Goal: Transaction & Acquisition: Subscribe to service/newsletter

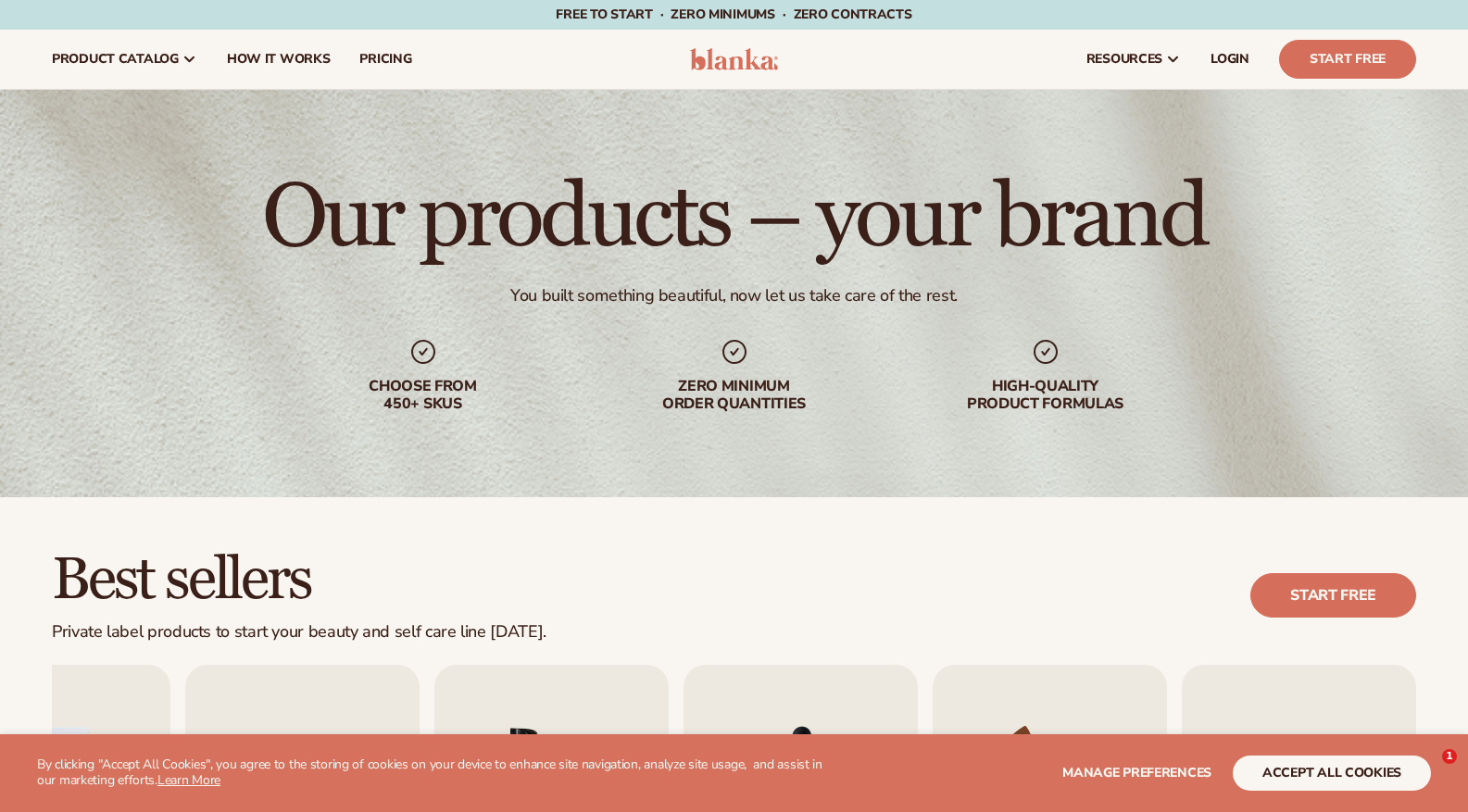
click at [532, 665] on img "6 / 9" at bounding box center [551, 814] width 234 height 299
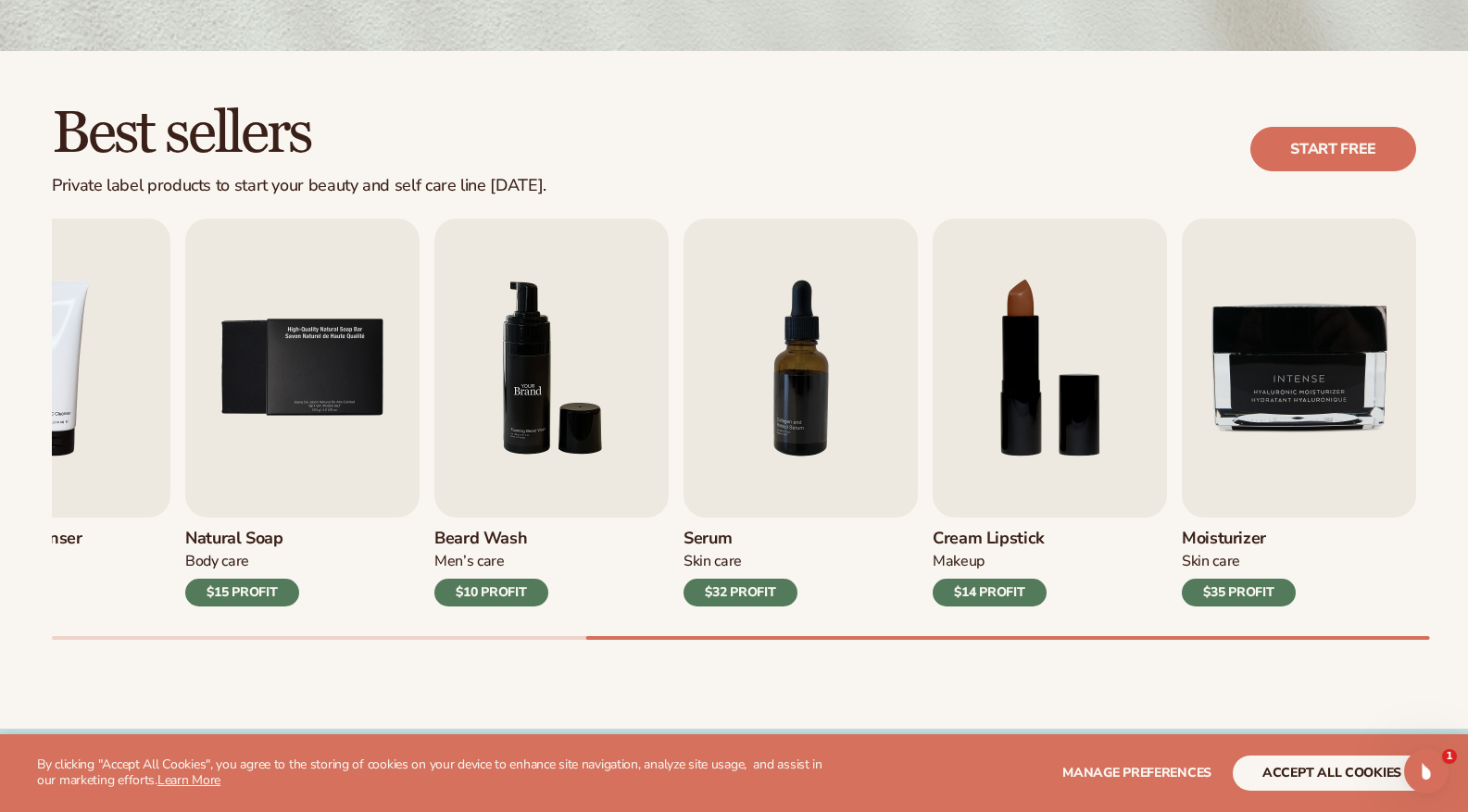
click at [533, 406] on img "6 / 9" at bounding box center [551, 367] width 234 height 299
click at [514, 401] on img "6 / 9" at bounding box center [551, 367] width 234 height 299
click at [527, 403] on img "6 / 9" at bounding box center [551, 367] width 234 height 299
click at [495, 378] on img "6 / 9" at bounding box center [551, 367] width 234 height 299
click at [526, 372] on img "6 / 9" at bounding box center [551, 367] width 234 height 299
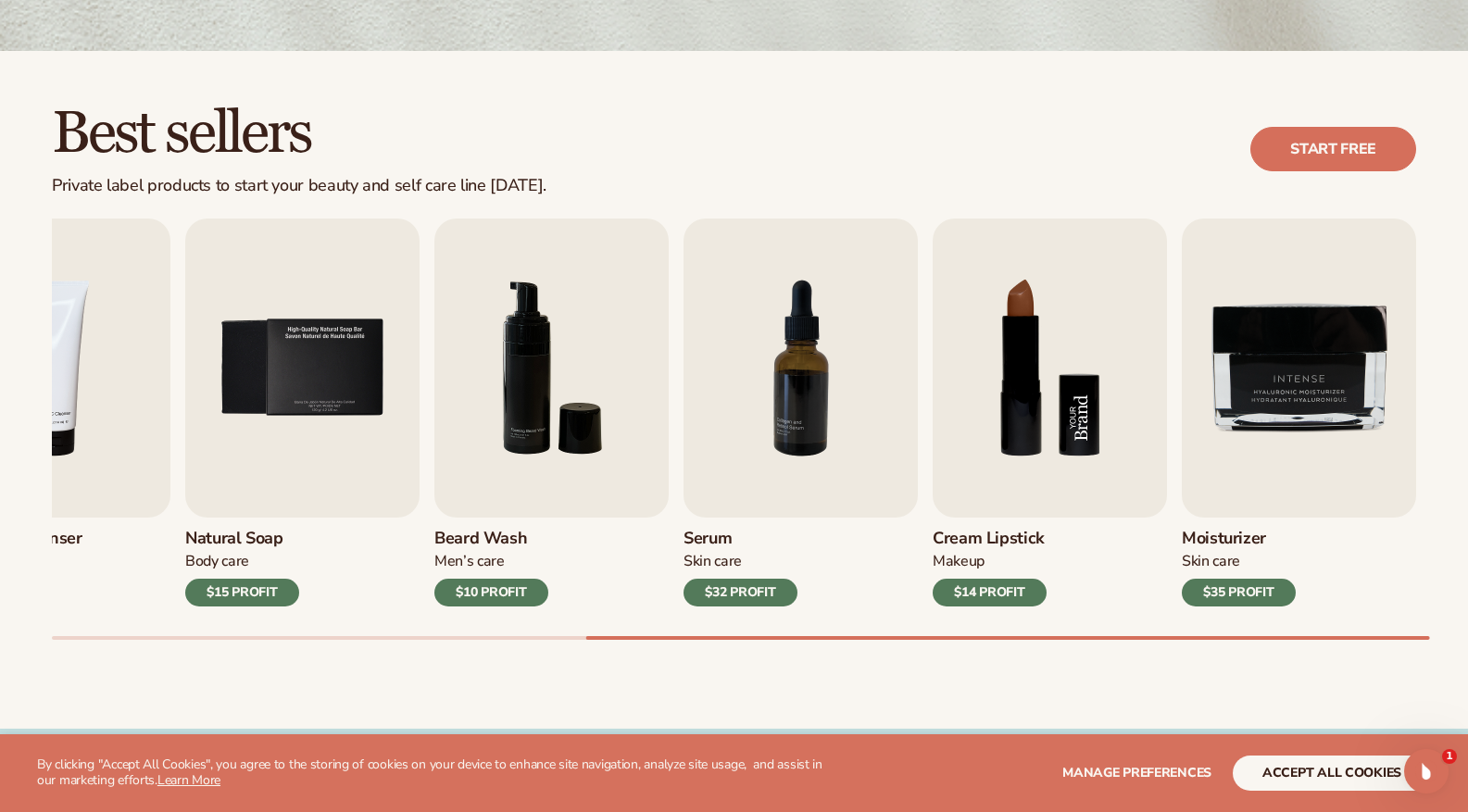
click at [1020, 365] on img "8 / 9" at bounding box center [1050, 367] width 234 height 299
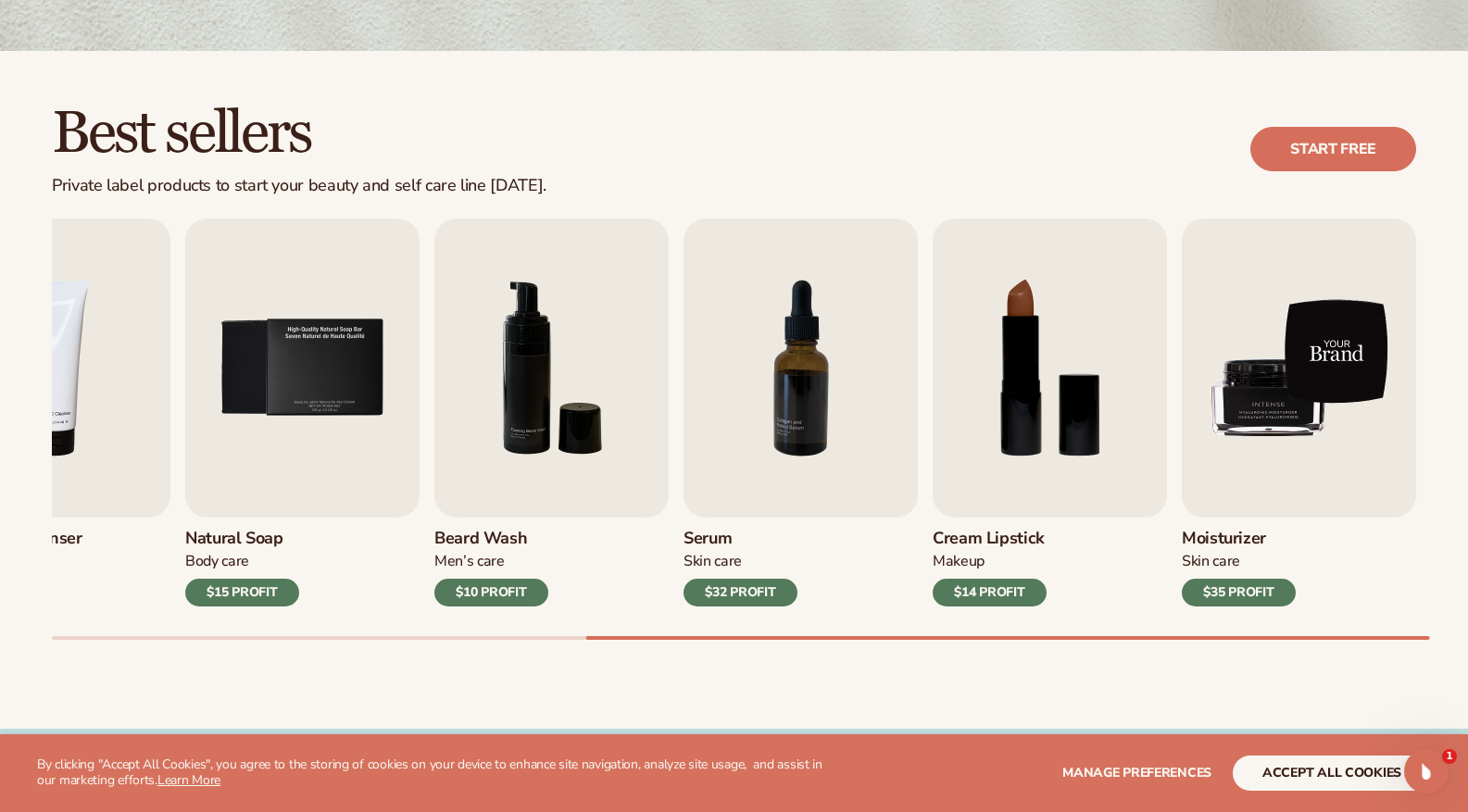
click at [1369, 364] on img "9 / 9" at bounding box center [1298, 367] width 234 height 299
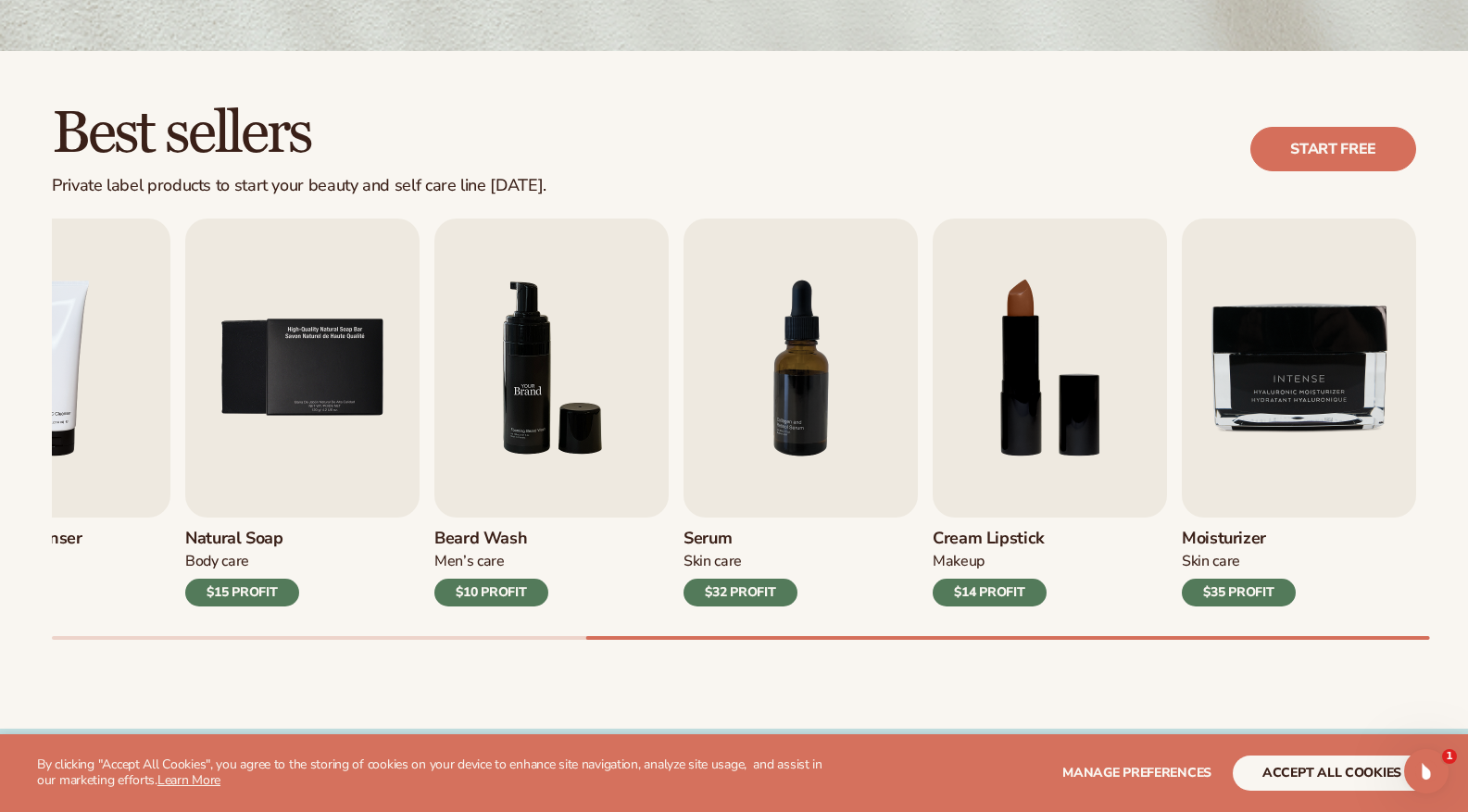
click at [553, 375] on img "6 / 9" at bounding box center [551, 367] width 234 height 299
click at [790, 342] on img "7 / 9" at bounding box center [800, 367] width 234 height 299
click at [494, 581] on div "$10 PROFIT" at bounding box center [491, 593] width 114 height 27
click at [494, 586] on div "$10 PROFIT" at bounding box center [491, 593] width 114 height 27
click at [535, 447] on img "6 / 9" at bounding box center [551, 367] width 234 height 299
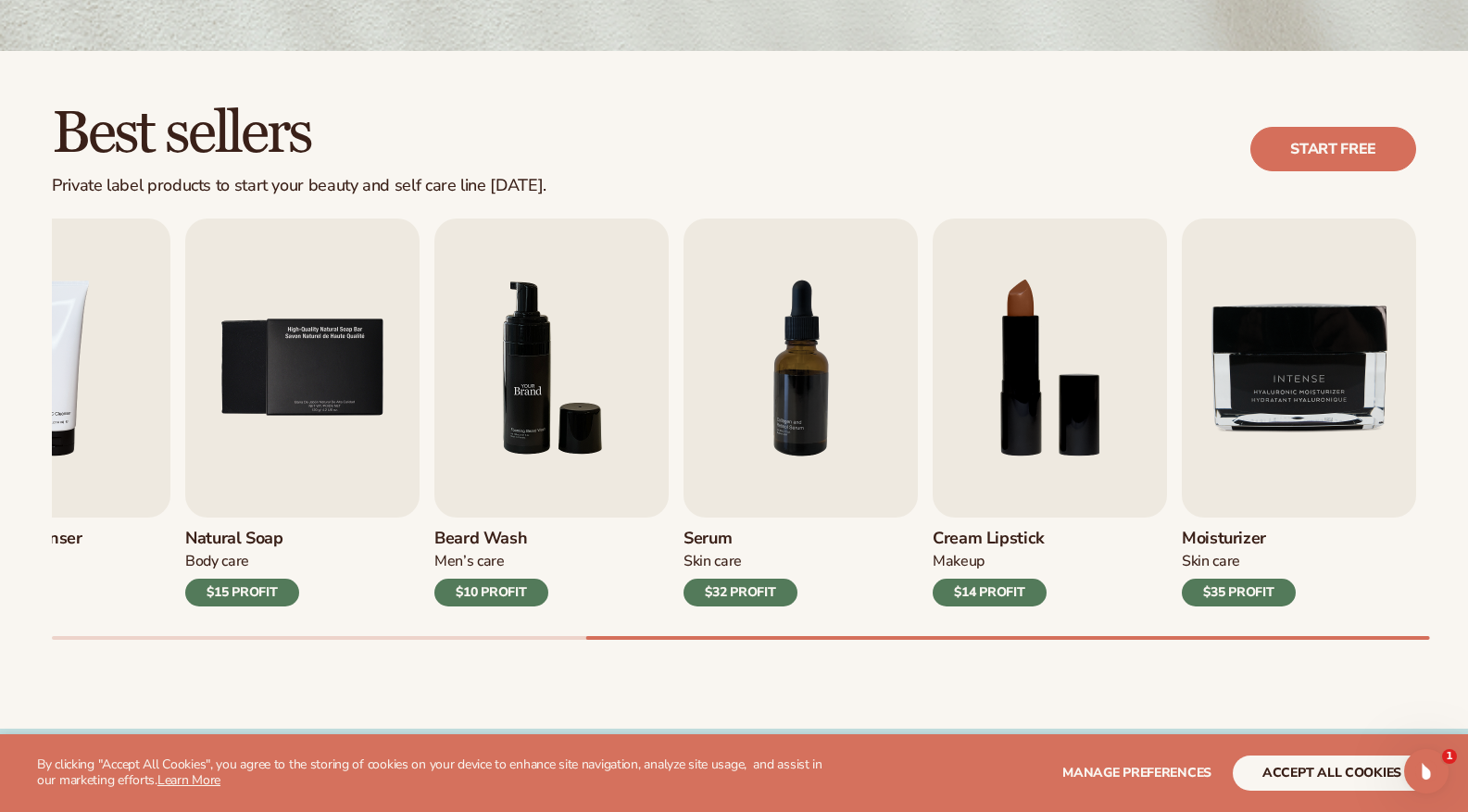
click at [540, 378] on img "6 / 9" at bounding box center [551, 367] width 234 height 299
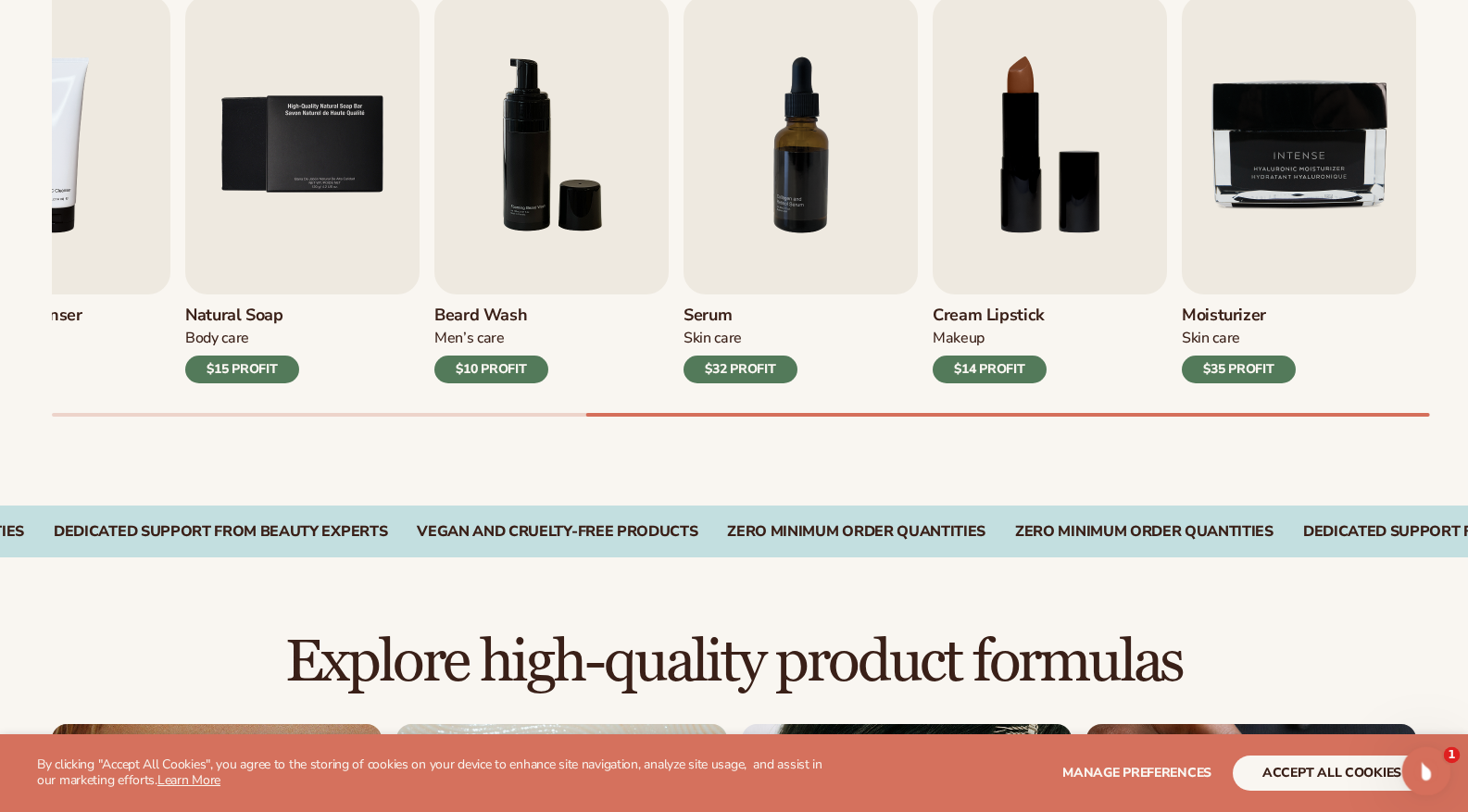
scroll to position [817, 0]
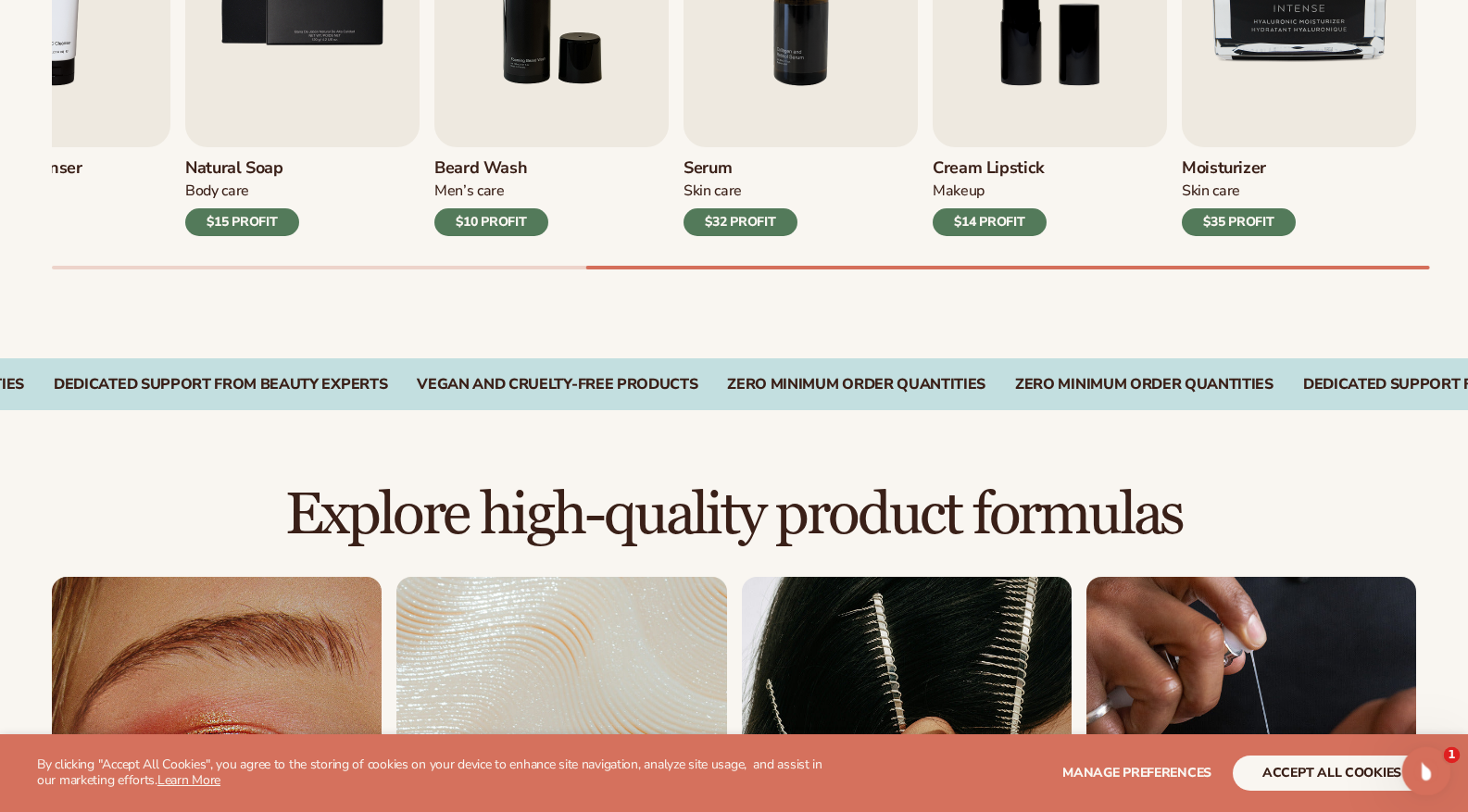
click at [1424, 762] on icon "Open Intercom Messenger" at bounding box center [1423, 768] width 13 height 15
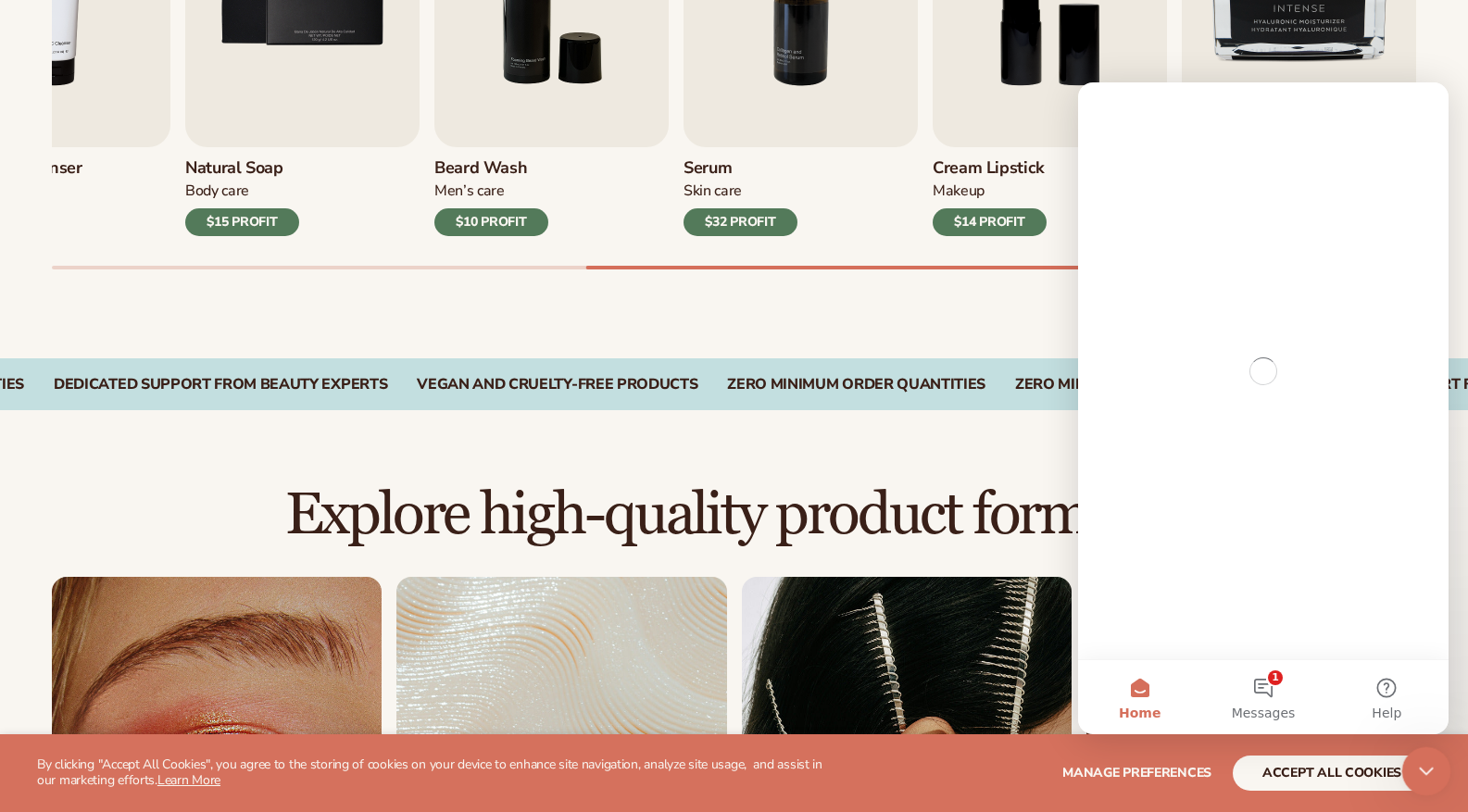
scroll to position [0, 0]
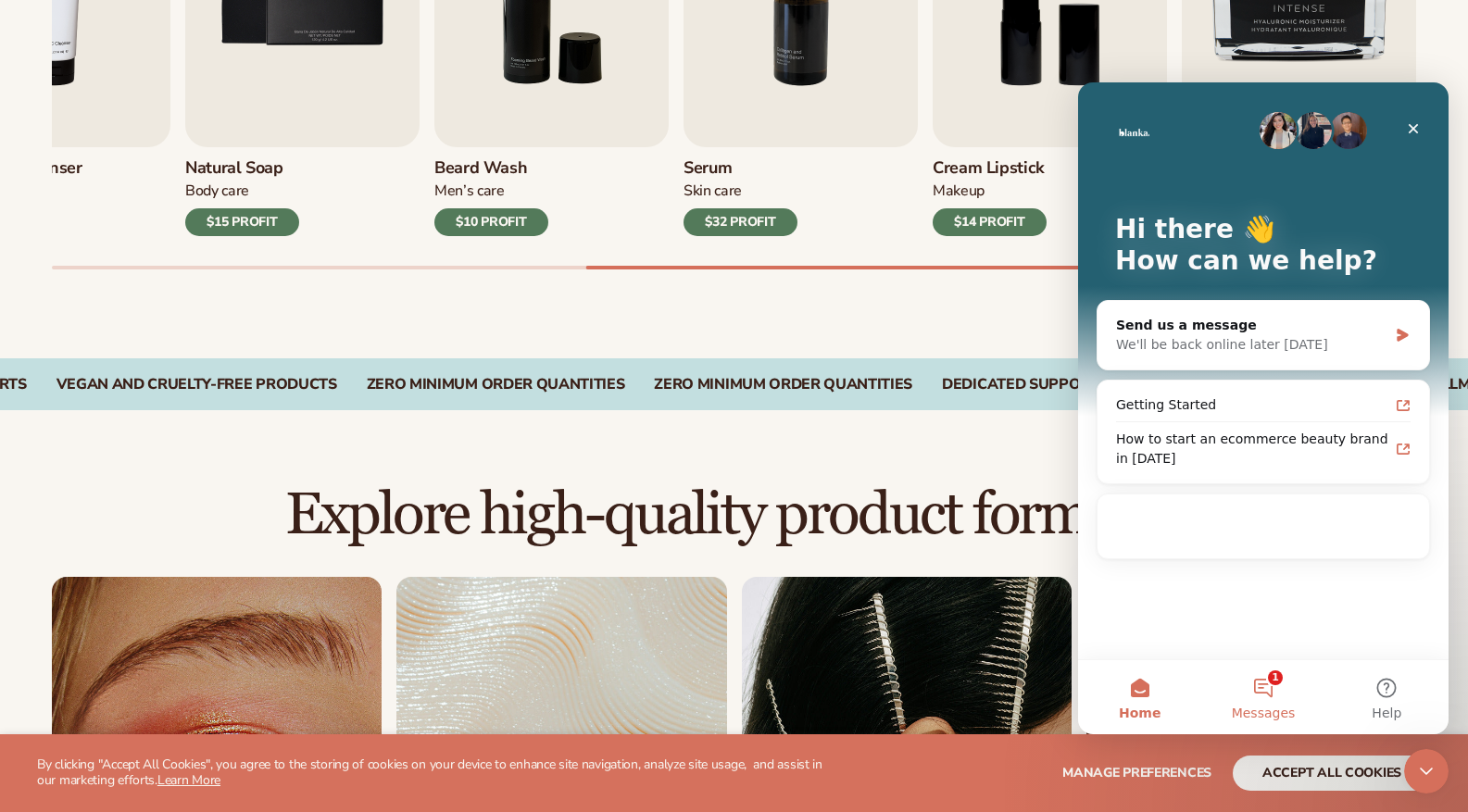
click at [1264, 688] on button "1 Messages" at bounding box center [1263, 697] width 123 height 74
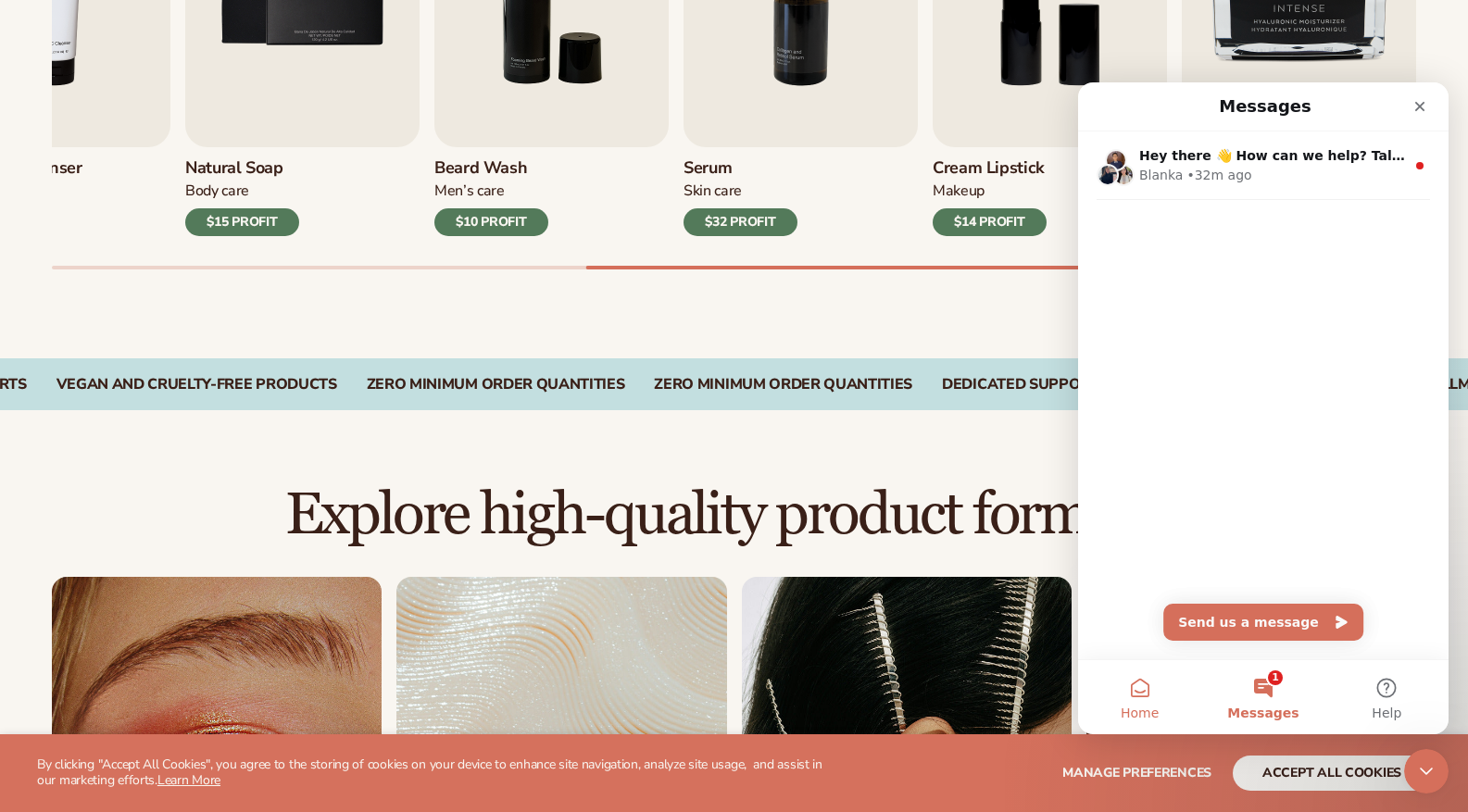
click at [1148, 685] on button "Home" at bounding box center [1140, 697] width 123 height 74
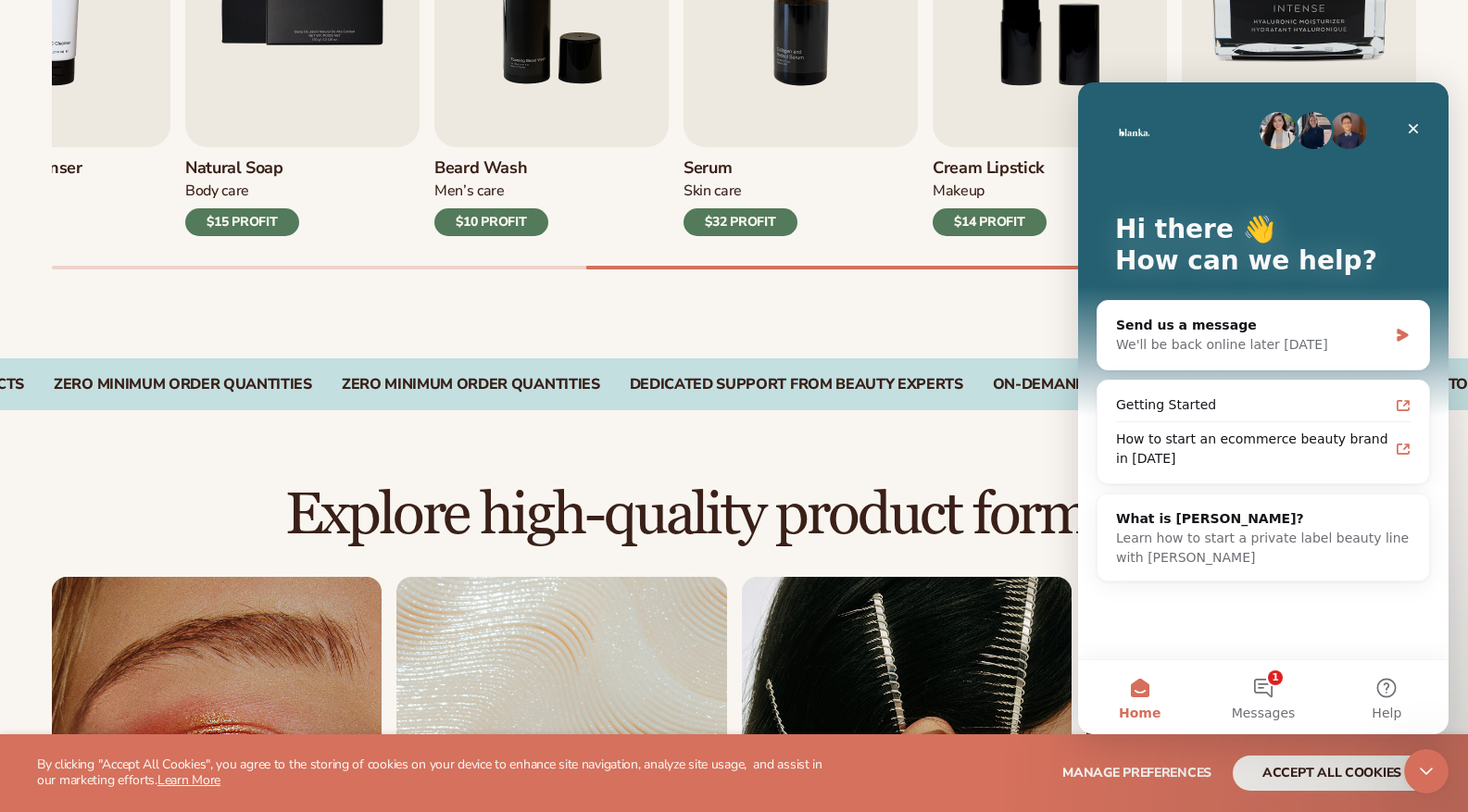
click at [1281, 128] on img "Intercom messenger" at bounding box center [1278, 130] width 37 height 37
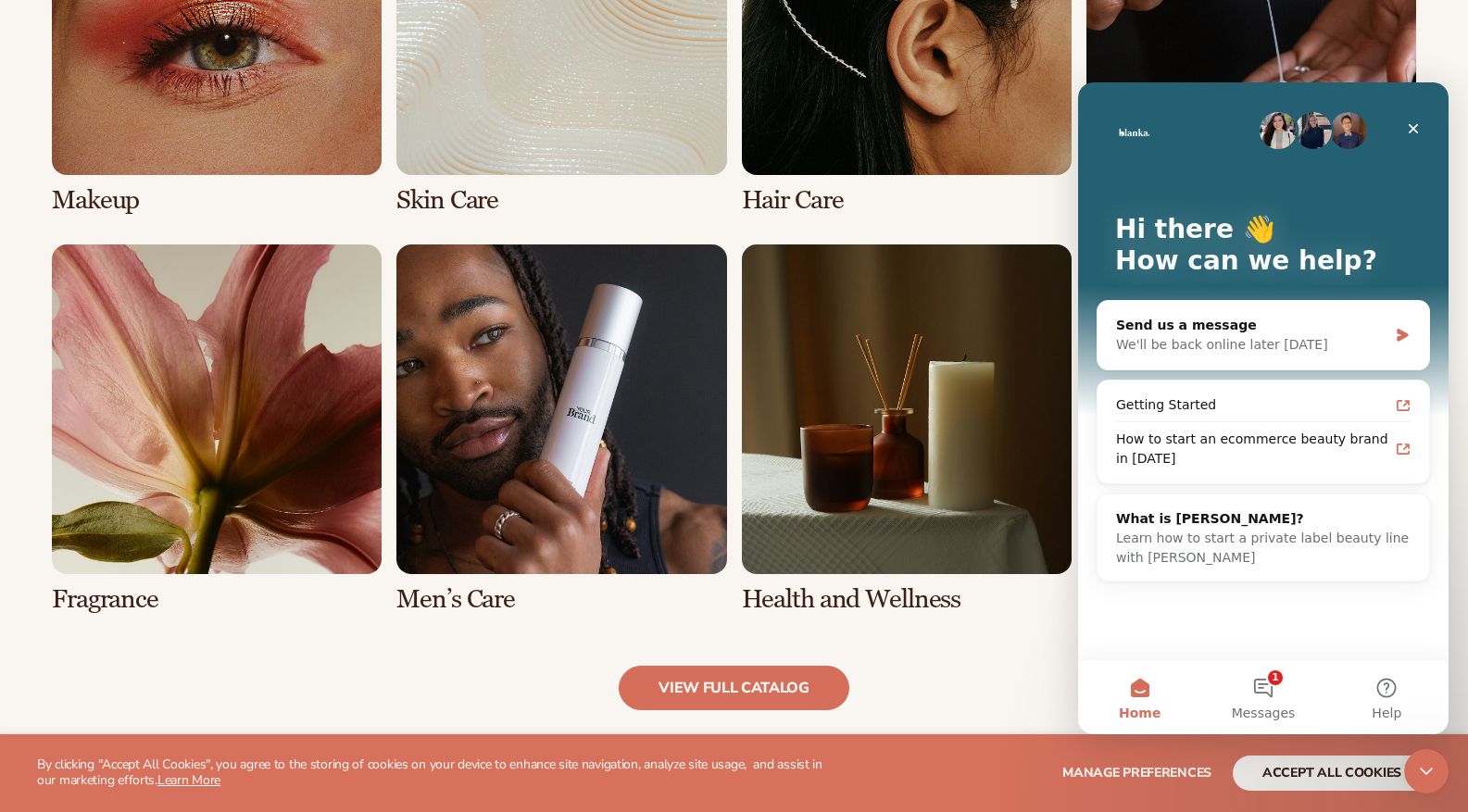
scroll to position [1649, 0]
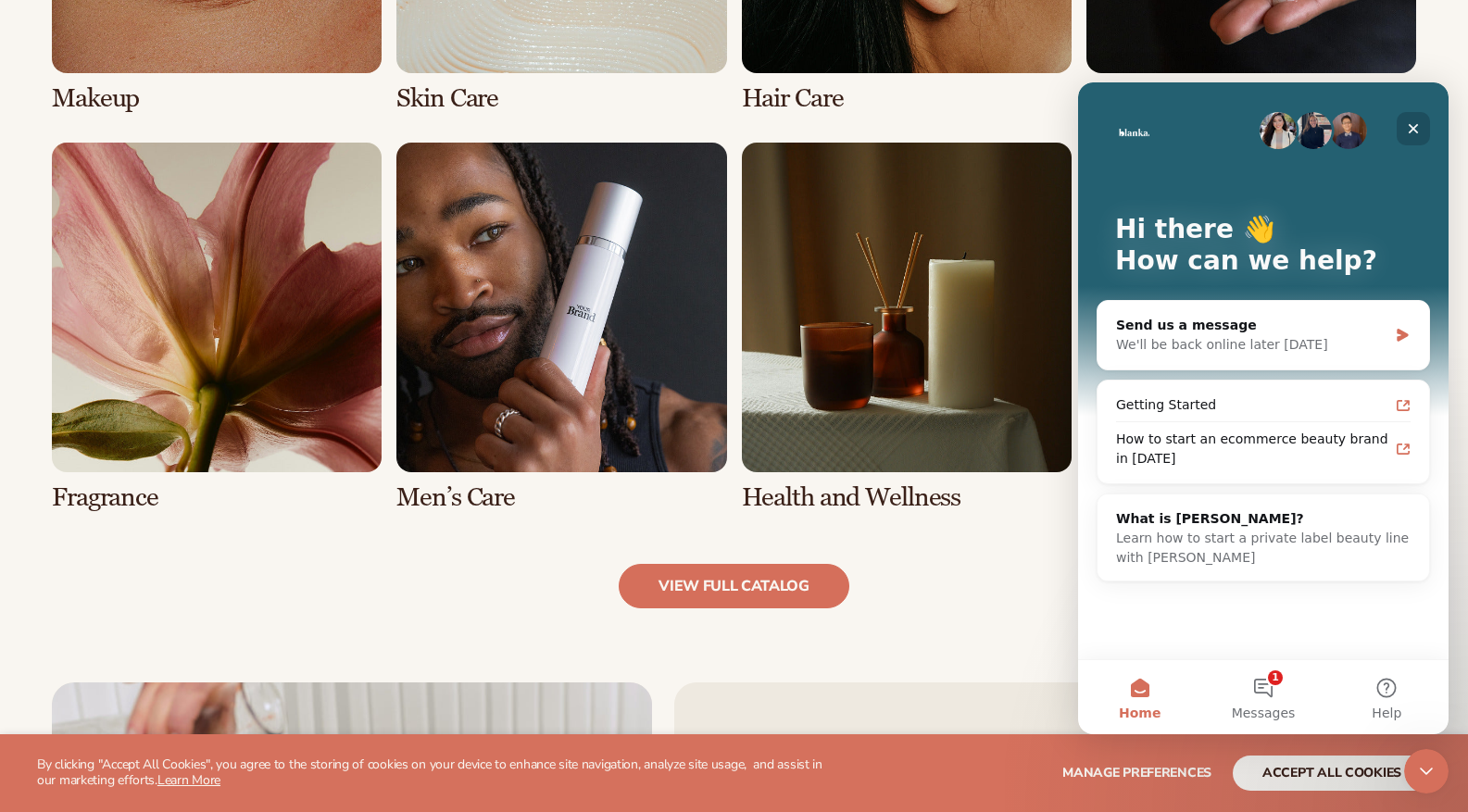
click at [1415, 120] on div "Close" at bounding box center [1413, 128] width 33 height 33
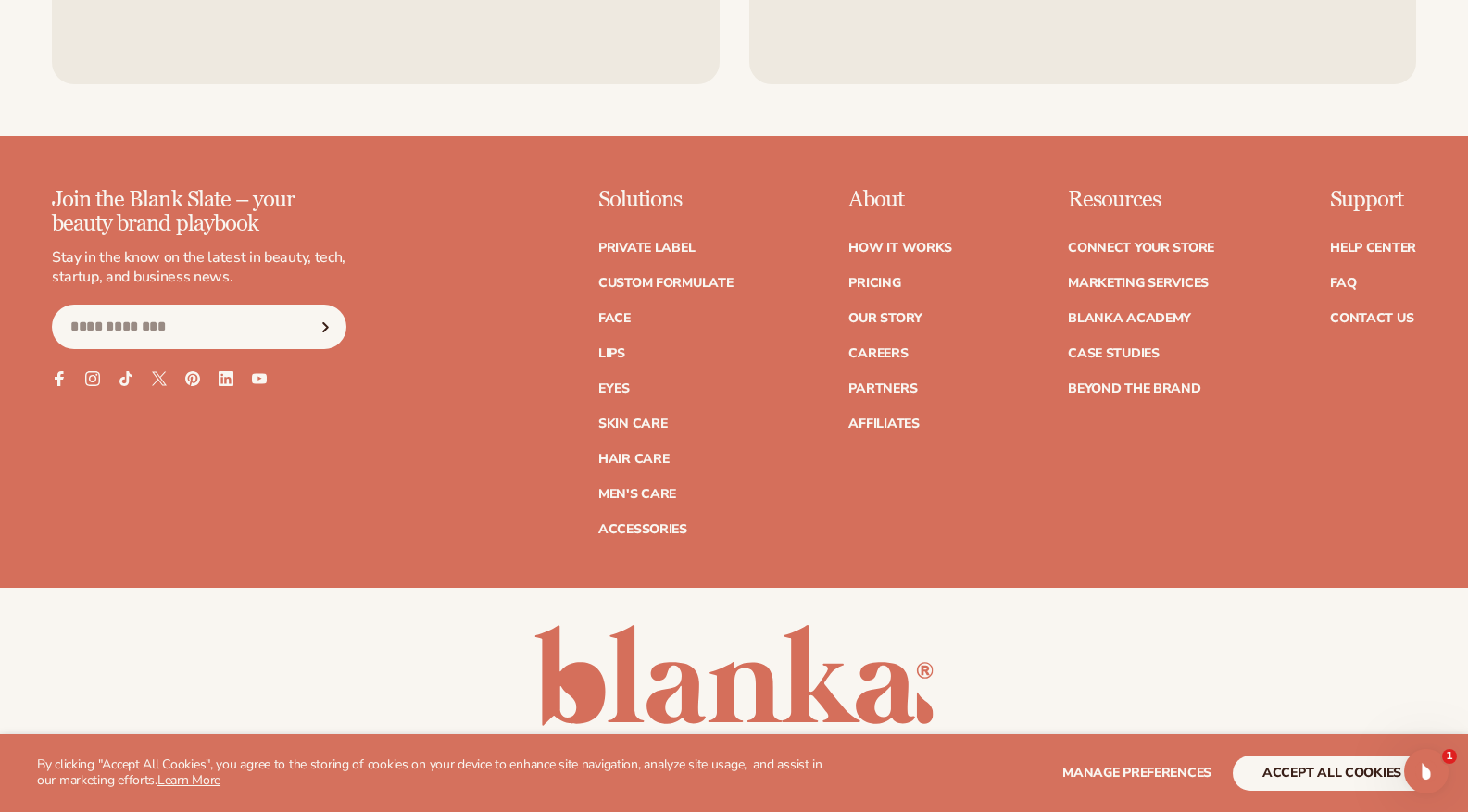
scroll to position [3409, 0]
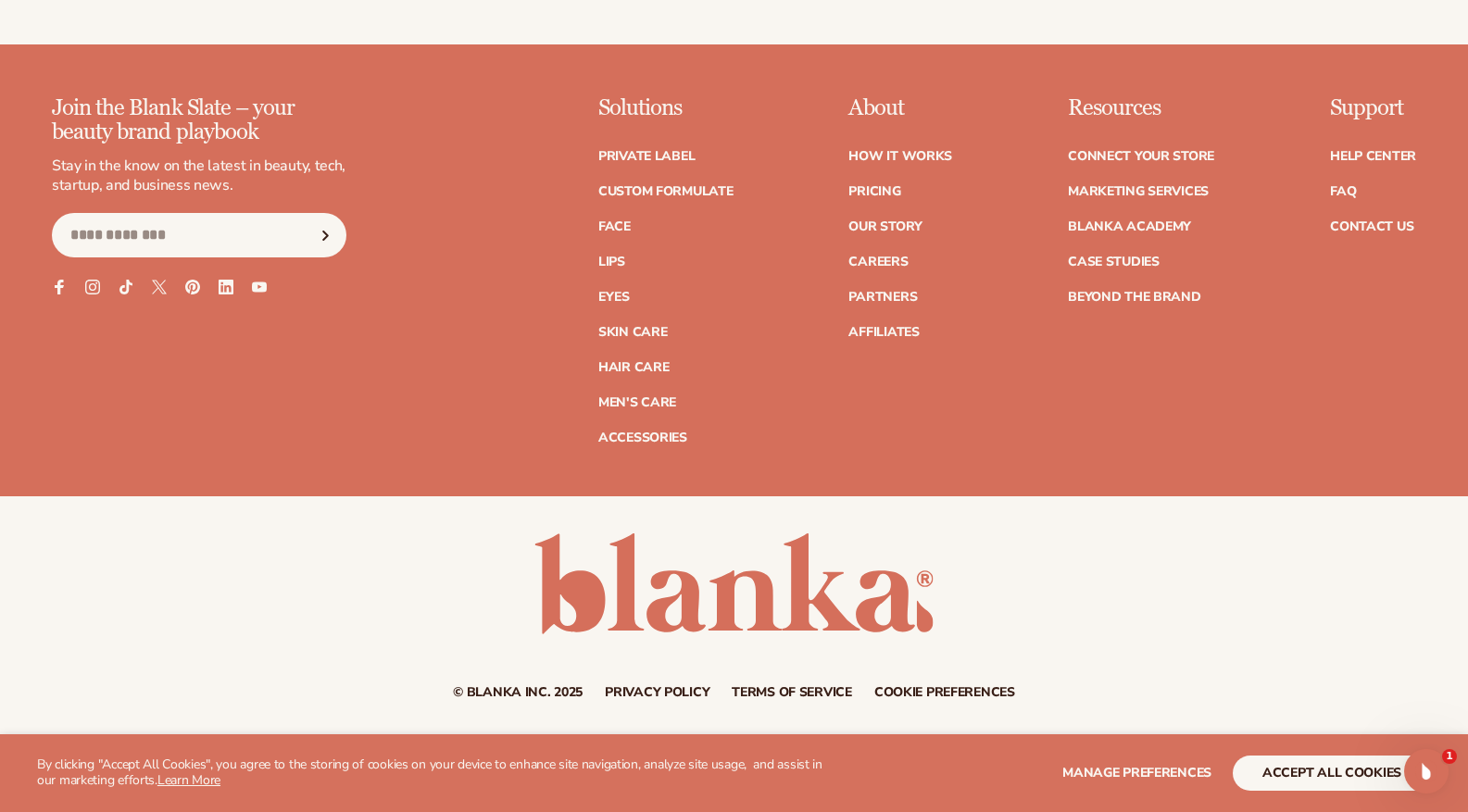
drag, startPoint x: 724, startPoint y: 579, endPoint x: 685, endPoint y: 582, distance: 39.1
drag, startPoint x: 685, startPoint y: 582, endPoint x: 505, endPoint y: 494, distance: 200.4
click at [504, 510] on div "© Blanka Inc. 2025 Privacy policy Terms of service Contact information Cookie p…" at bounding box center [734, 616] width 1468 height 240
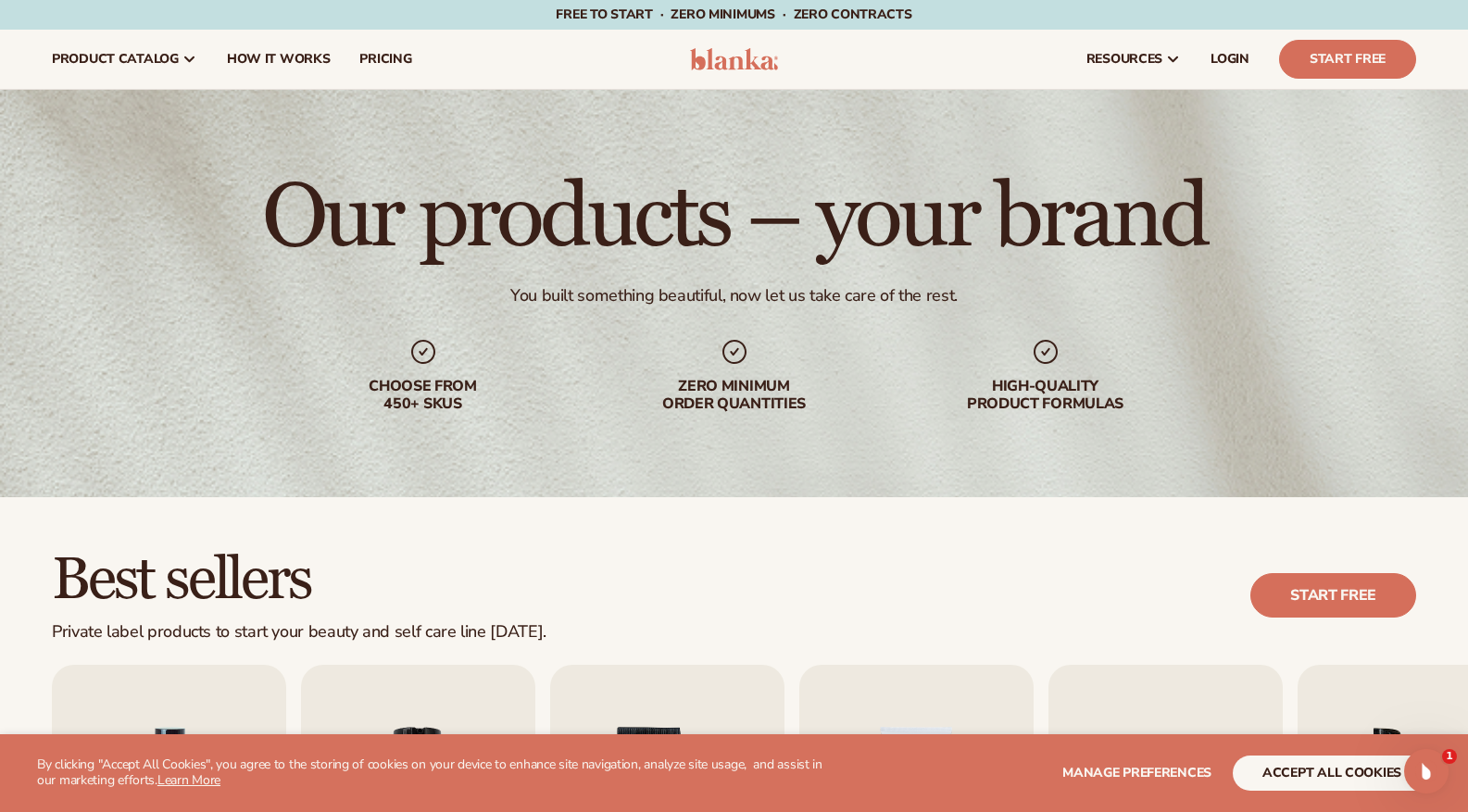
scroll to position [370, 0]
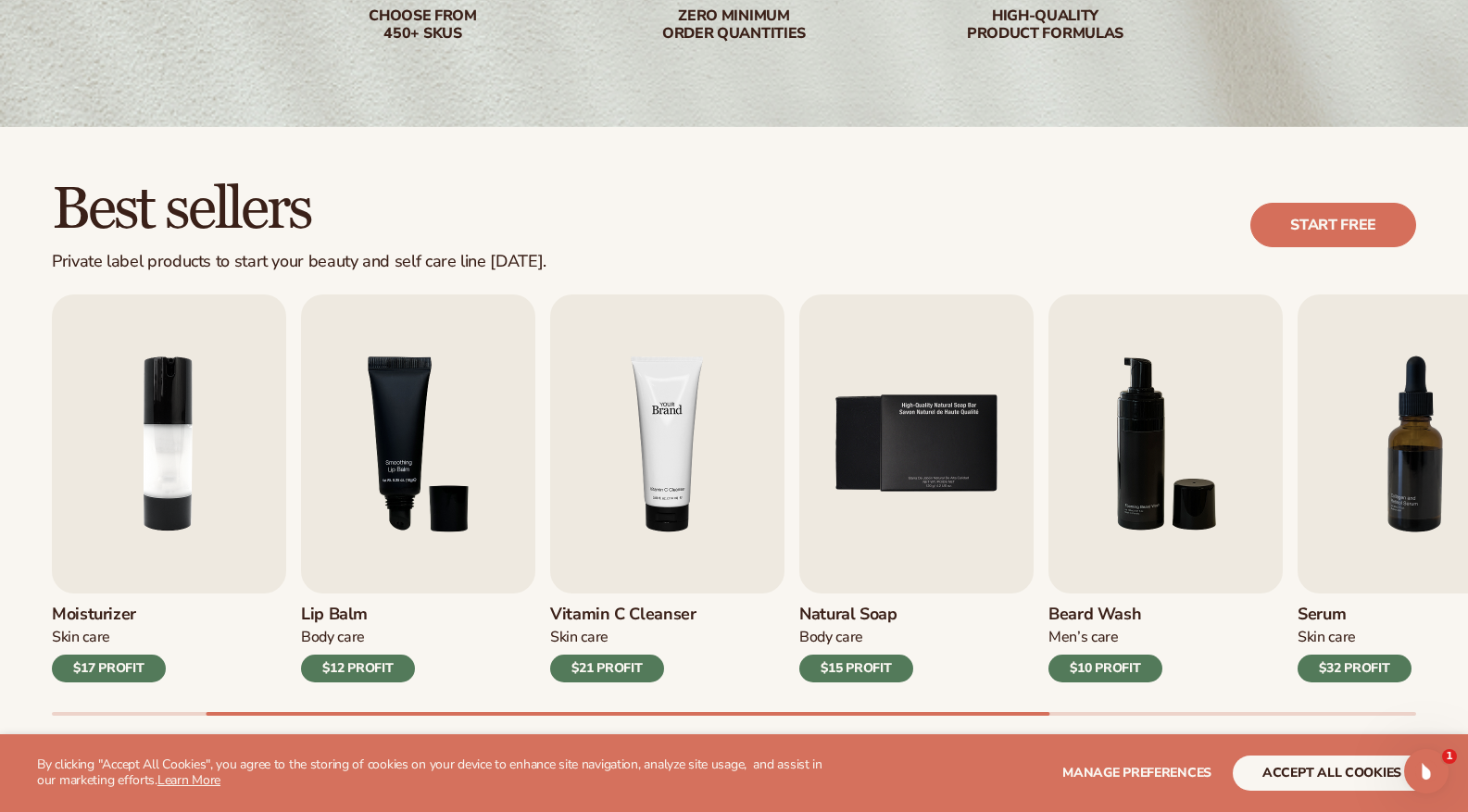
click at [668, 444] on img "4 / 9" at bounding box center [666, 444] width 234 height 299
click at [667, 443] on img "4 / 9" at bounding box center [666, 444] width 234 height 299
click at [361, 396] on img "3 / 9" at bounding box center [417, 444] width 234 height 299
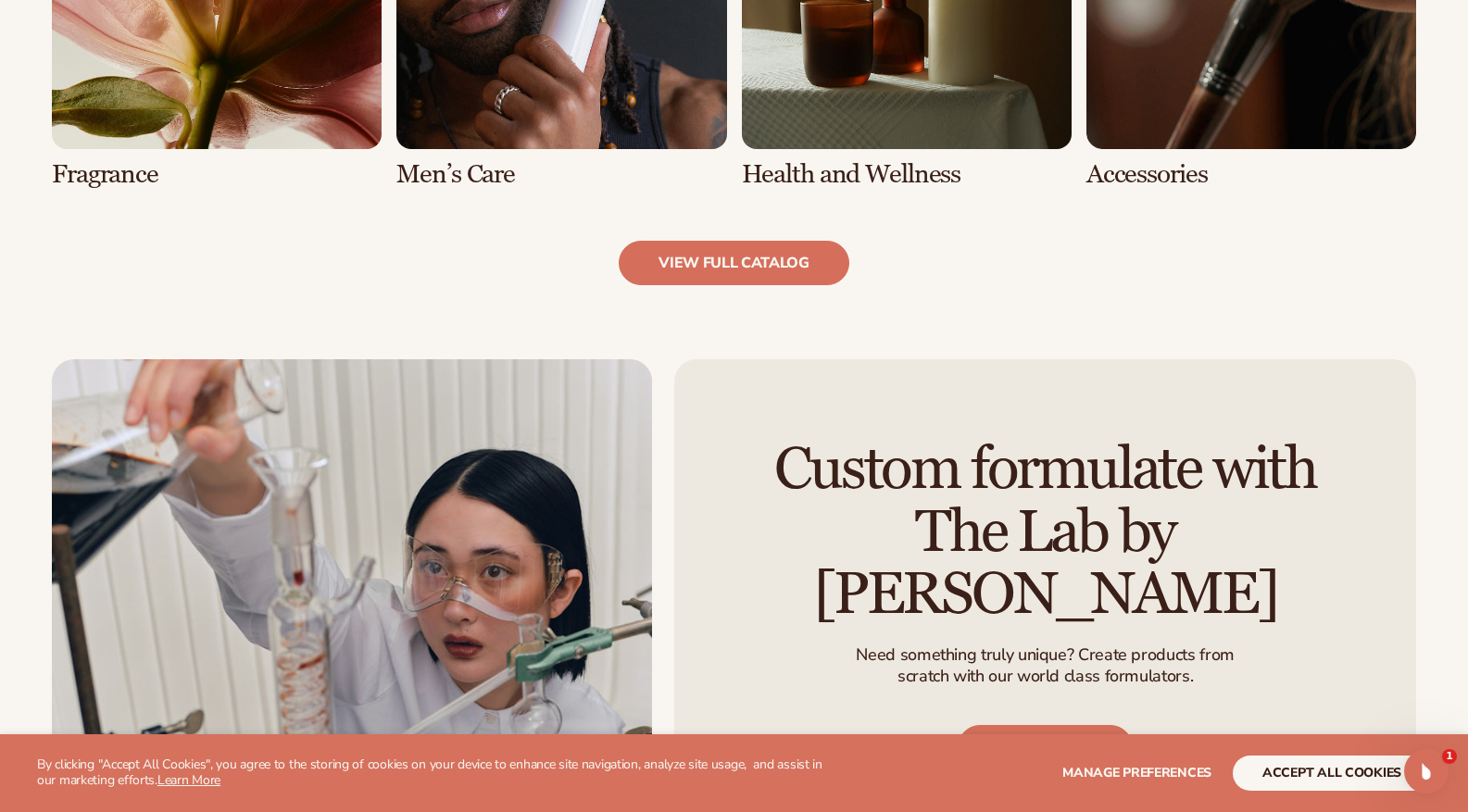
scroll to position [2221, 0]
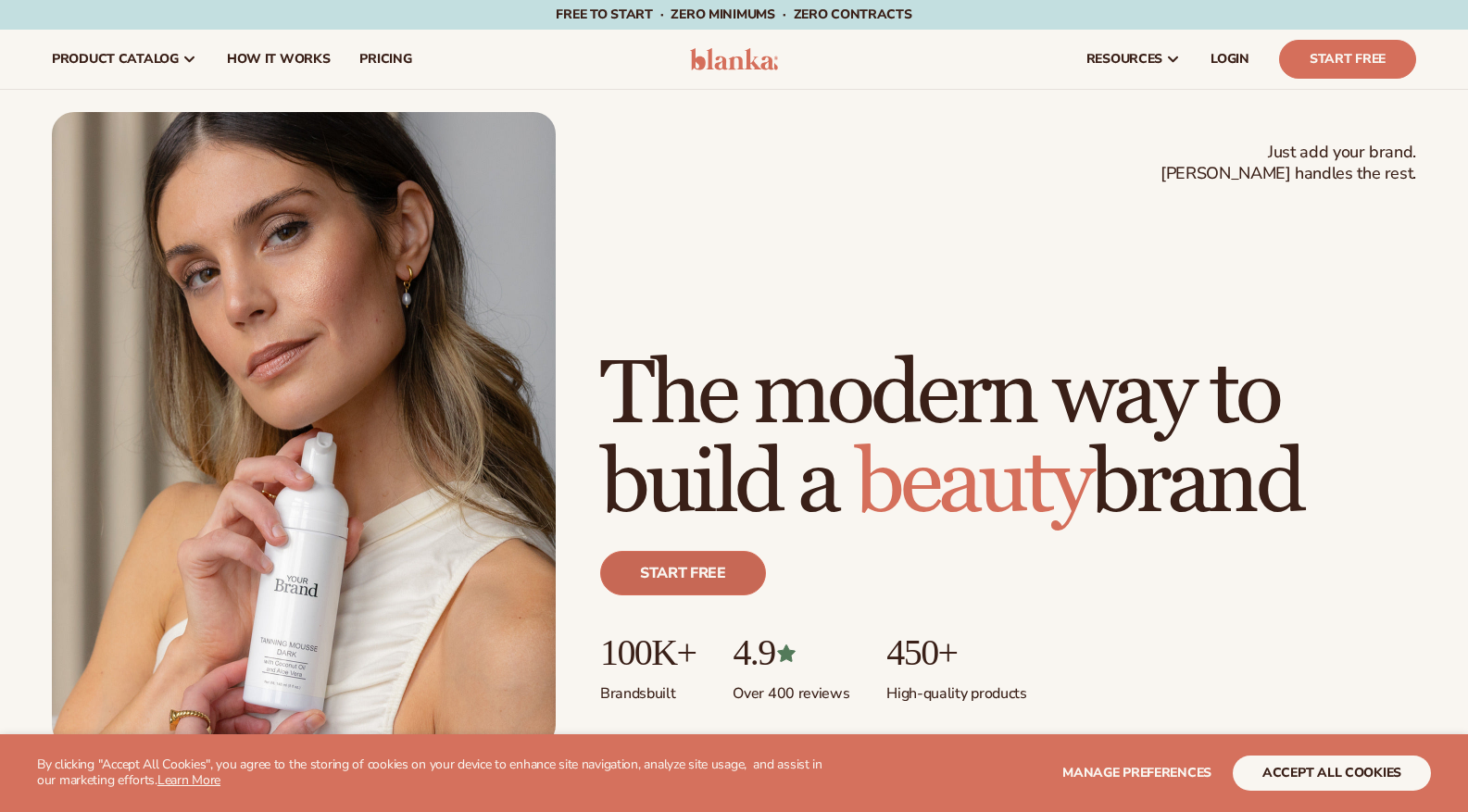
click at [671, 585] on link "Start free" at bounding box center [682, 572] width 166 height 44
